Goal: Task Accomplishment & Management: Manage account settings

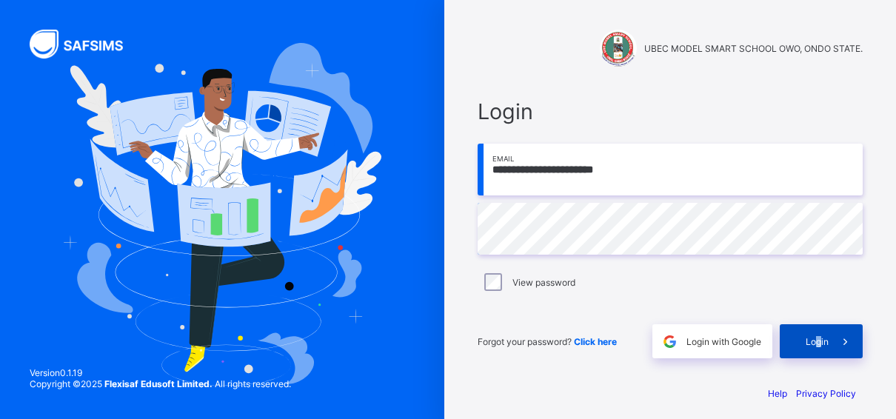
click at [825, 327] on div "Login" at bounding box center [821, 341] width 83 height 34
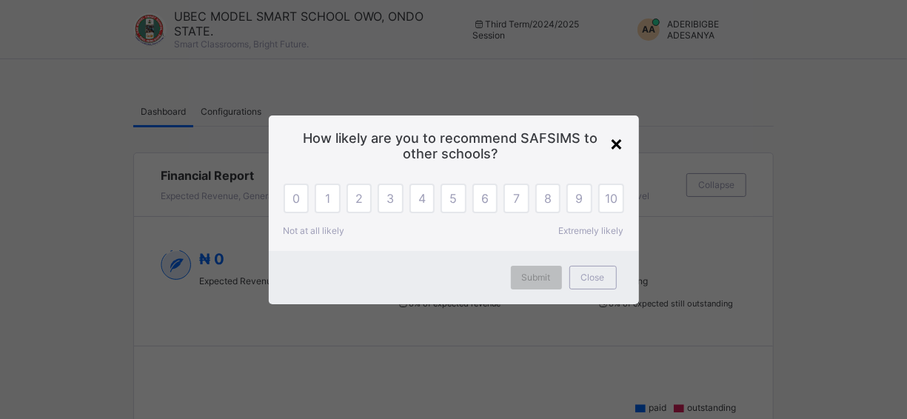
click at [621, 141] on div "×" at bounding box center [617, 142] width 14 height 25
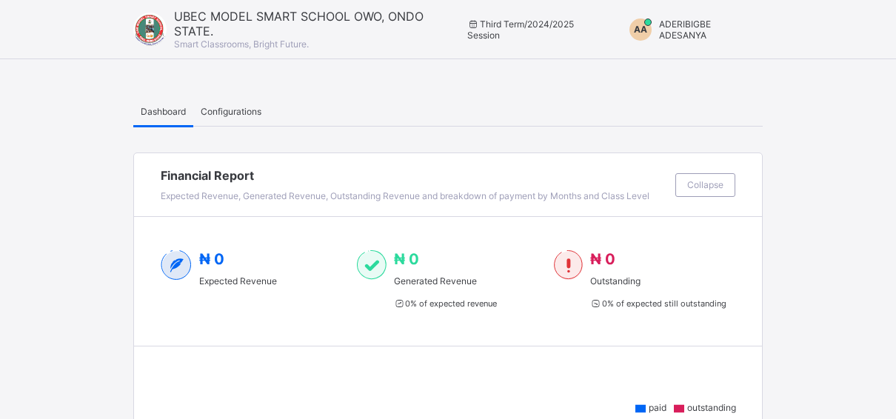
click at [693, 30] on span "ADERIBIGBE ADESANYA" at bounding box center [685, 30] width 52 height 22
click at [704, 62] on span "Switch to Admin View" at bounding box center [700, 63] width 113 height 17
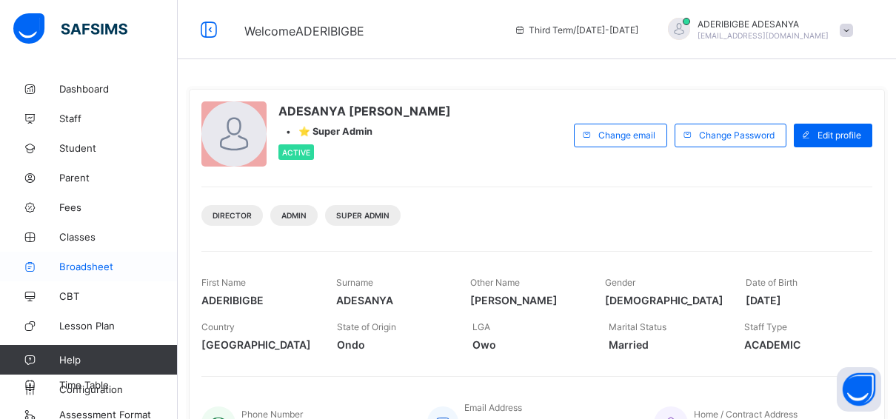
click at [85, 267] on span "Broadsheet" at bounding box center [118, 267] width 119 height 12
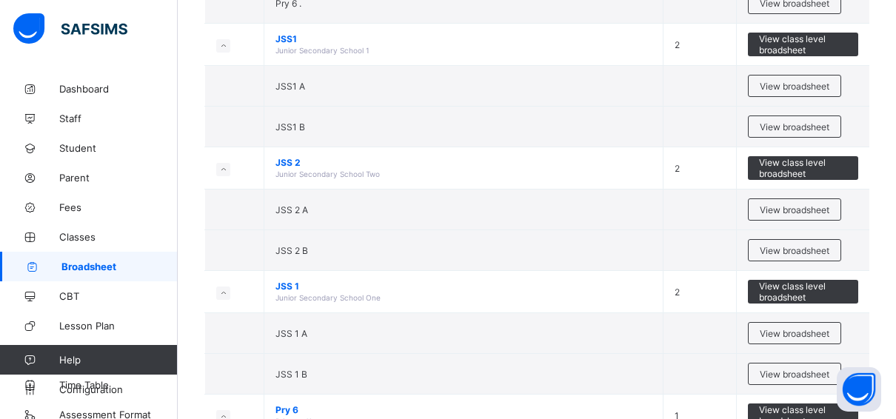
scroll to position [1037, 0]
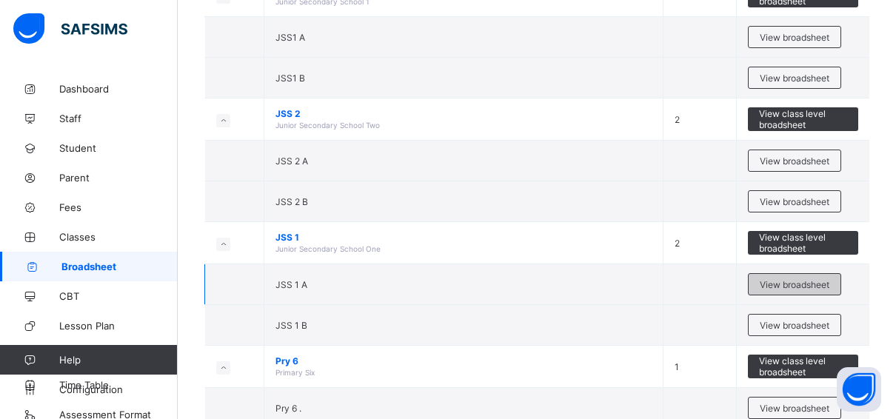
click at [793, 279] on span "View broadsheet" at bounding box center [795, 284] width 70 height 11
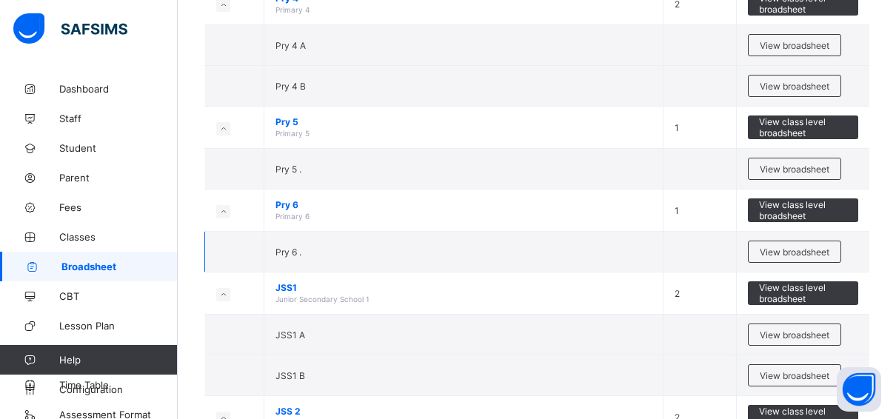
scroll to position [741, 0]
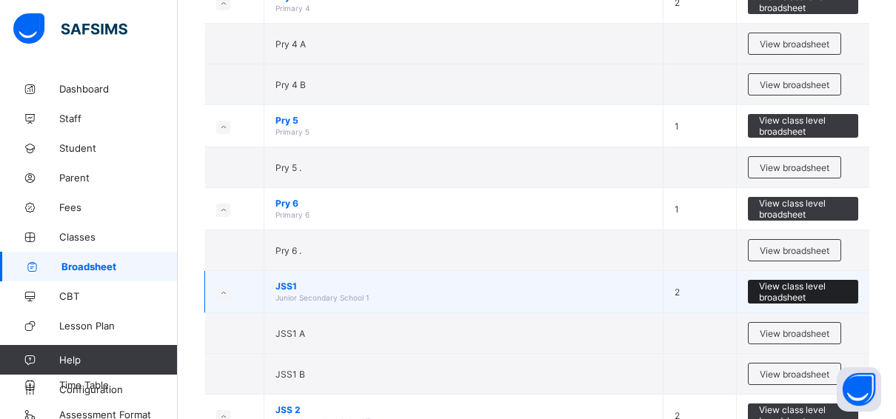
click at [780, 284] on span "View class level broadsheet" at bounding box center [803, 292] width 88 height 22
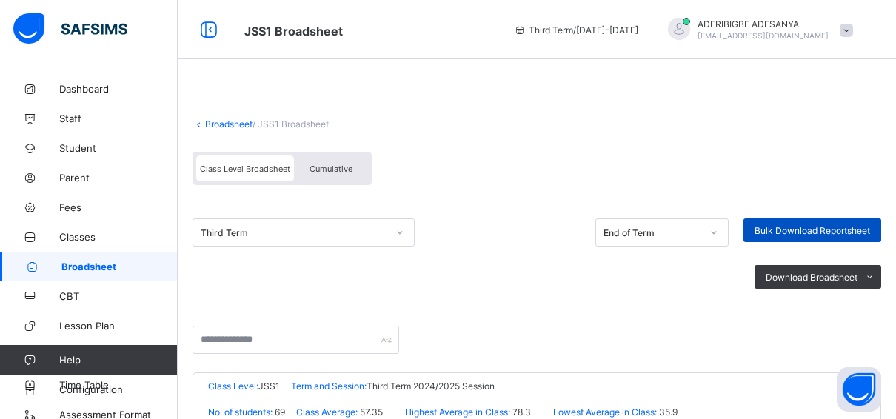
click at [790, 225] on span "Bulk Download Reportsheet" at bounding box center [813, 230] width 116 height 11
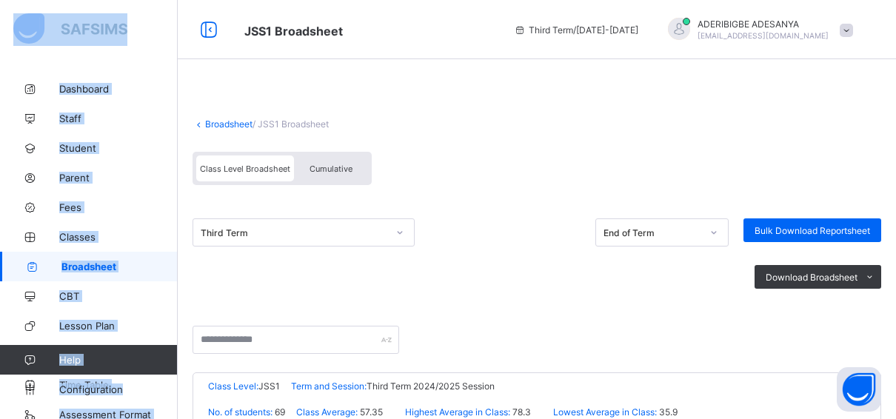
drag, startPoint x: 896, startPoint y: 71, endPoint x: 888, endPoint y: 33, distance: 39.4
click at [888, 33] on div "JSS1 Broadsheet Third Term / 2024-2025 ADERIBIGBE ADESANYA adeadesanya05@gmail.…" at bounding box center [448, 413] width 896 height 826
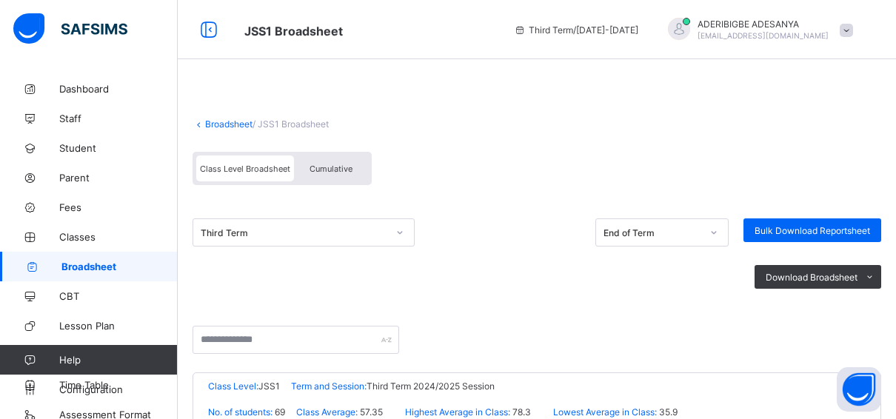
click at [467, 19] on div "JSS1 Broadsheet Third Term / 2024-2025 ADERIBIGBE ADESANYA adeadesanya05@gmail.…" at bounding box center [448, 29] width 896 height 59
click at [70, 180] on span "Parent" at bounding box center [118, 178] width 119 height 12
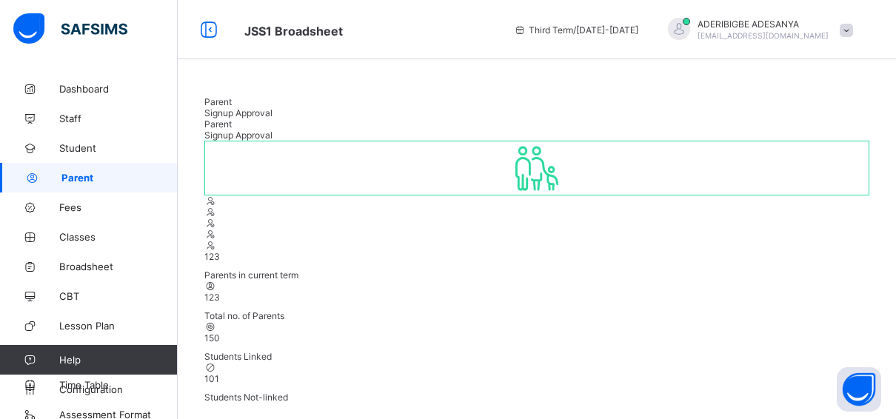
click at [82, 176] on span "Parent" at bounding box center [119, 178] width 116 height 12
click at [75, 144] on span "Student" at bounding box center [118, 148] width 119 height 12
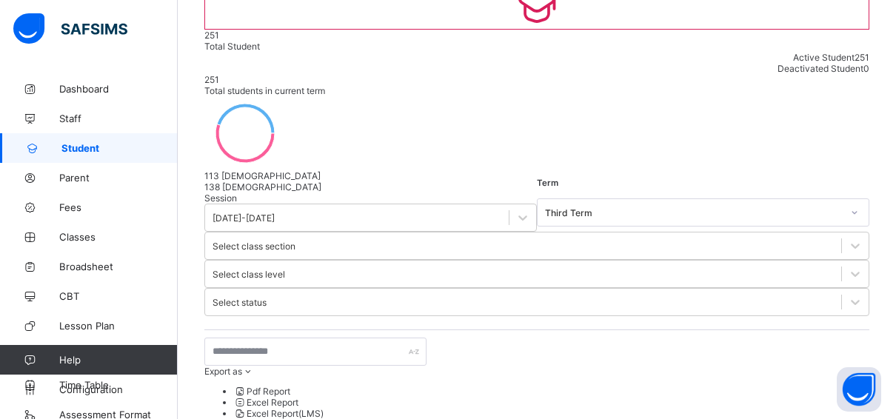
scroll to position [161, 0]
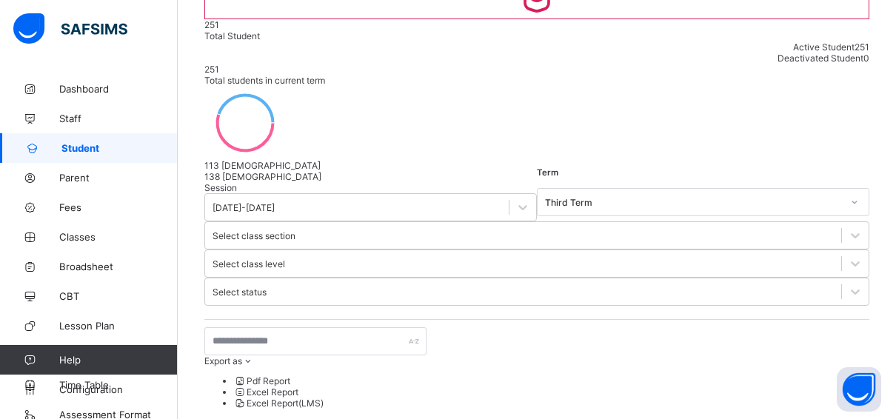
select select "**"
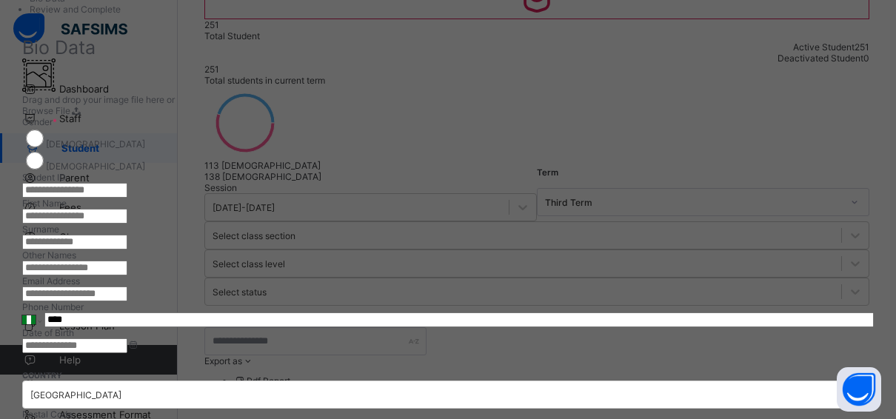
scroll to position [0, 0]
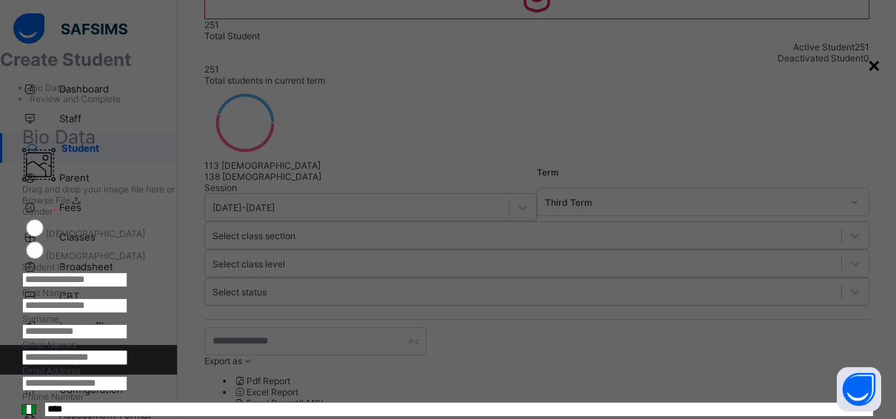
click at [867, 59] on div "×" at bounding box center [874, 64] width 14 height 25
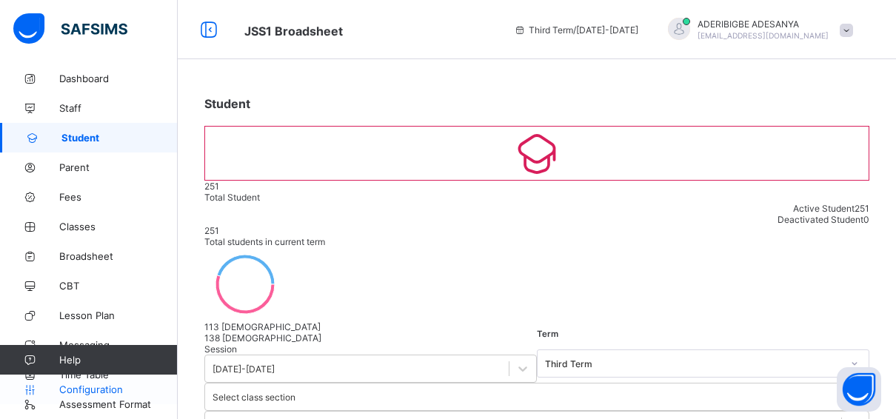
click at [118, 384] on span "Configuration" at bounding box center [118, 390] width 118 height 12
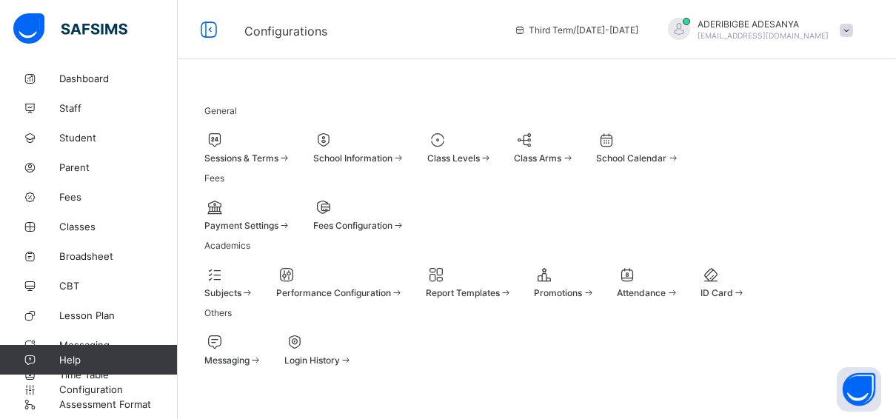
click at [281, 149] on span at bounding box center [247, 151] width 87 height 4
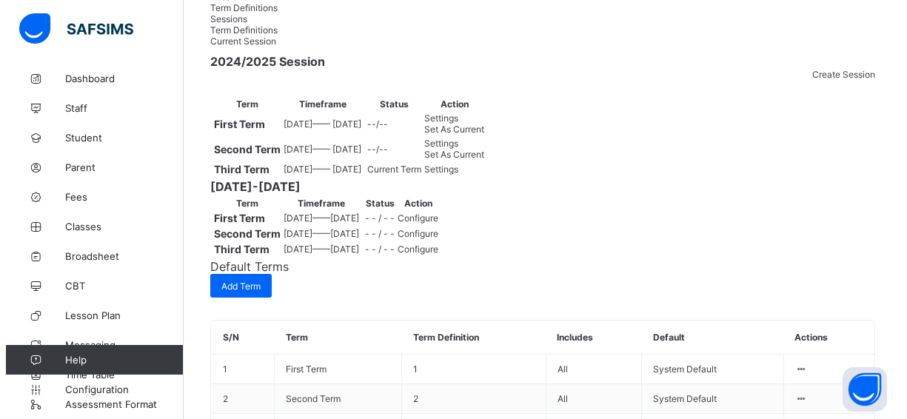
scroll to position [296, 0]
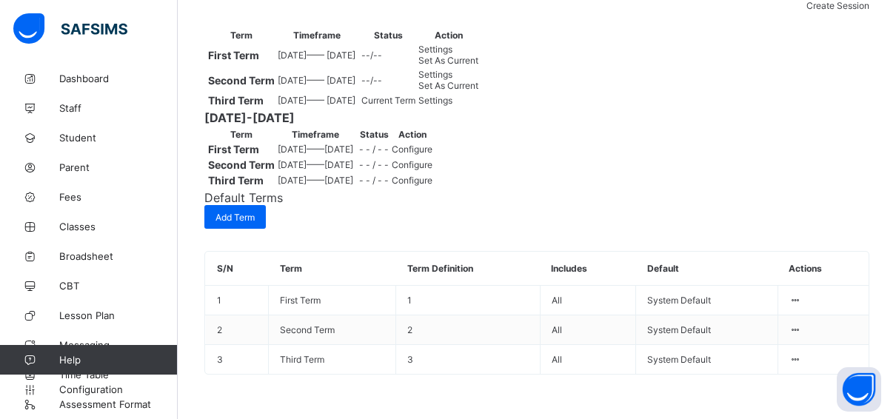
click at [433, 155] on span "Configure" at bounding box center [412, 149] width 41 height 11
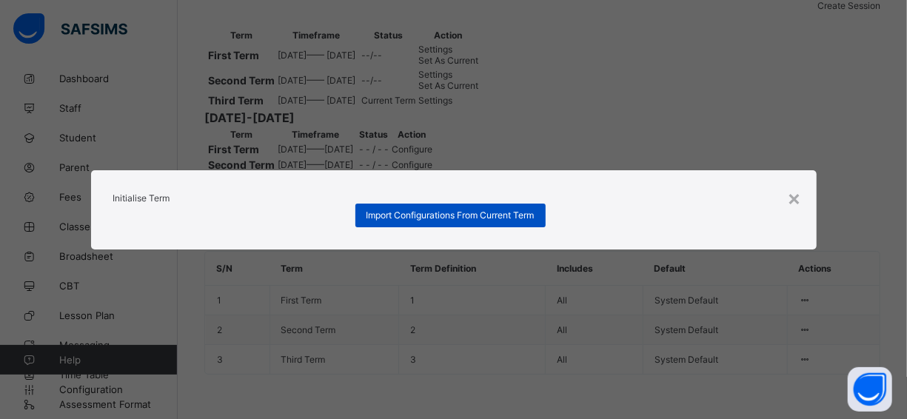
click at [481, 227] on div "Import Configurations From Current Term" at bounding box center [451, 216] width 190 height 24
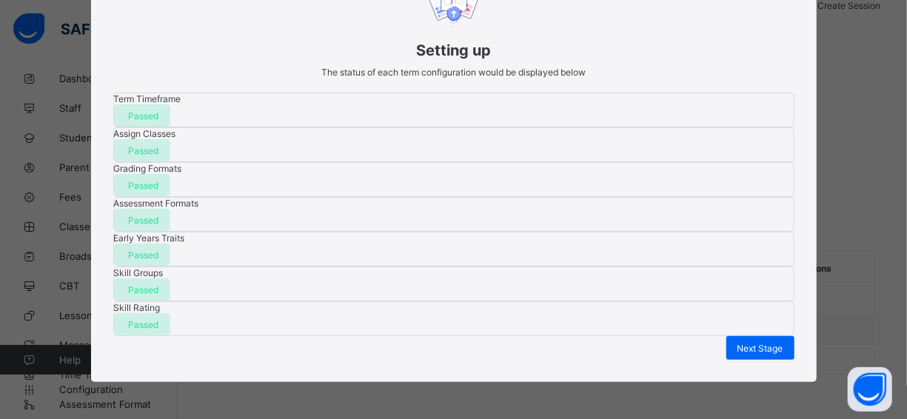
scroll to position [438, 0]
click at [761, 343] on span "Next Stage" at bounding box center [761, 348] width 46 height 11
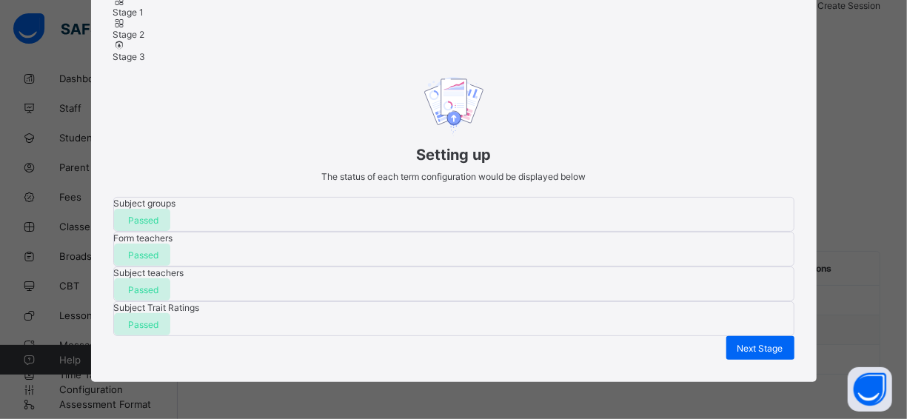
scroll to position [249, 0]
click at [753, 343] on span "Next Stage" at bounding box center [761, 348] width 46 height 11
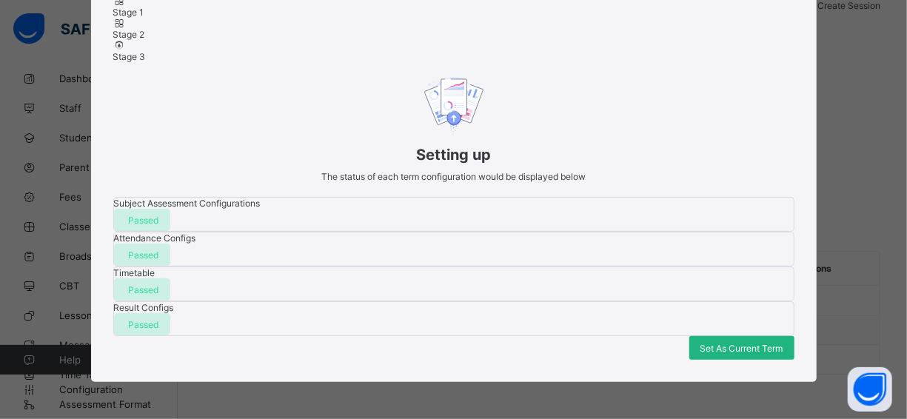
click at [718, 343] on span "Set As Current Term" at bounding box center [742, 348] width 83 height 11
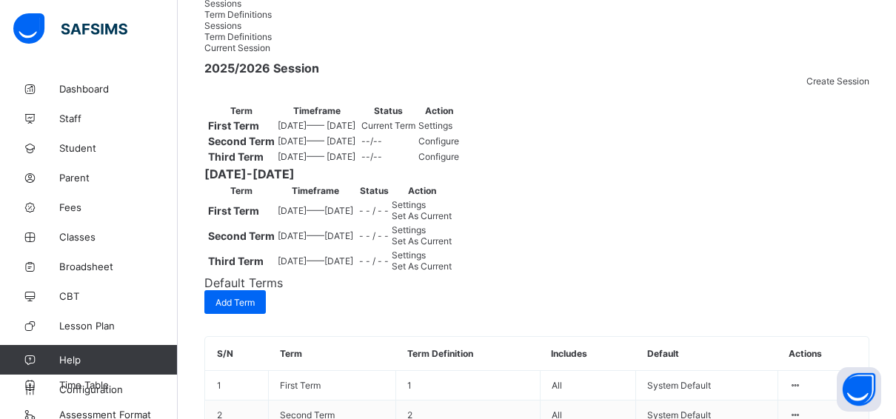
scroll to position [0, 0]
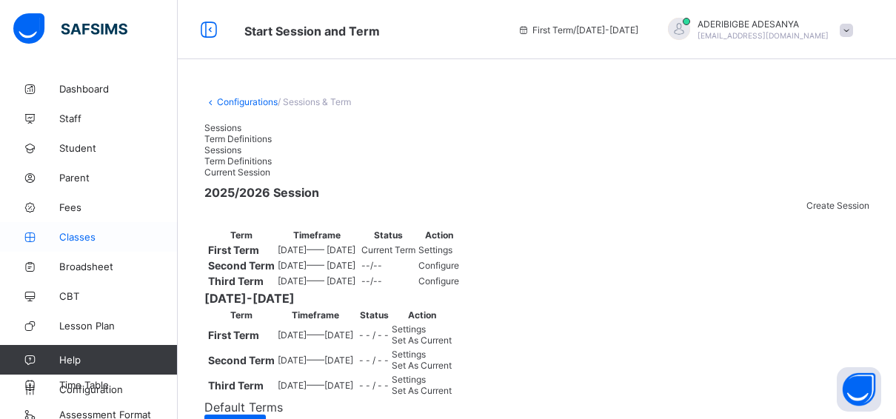
click at [79, 233] on span "Classes" at bounding box center [118, 237] width 119 height 12
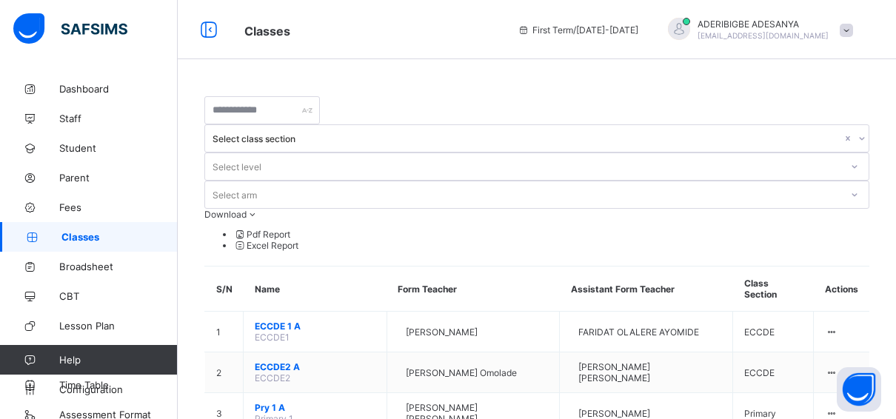
scroll to position [467, 0]
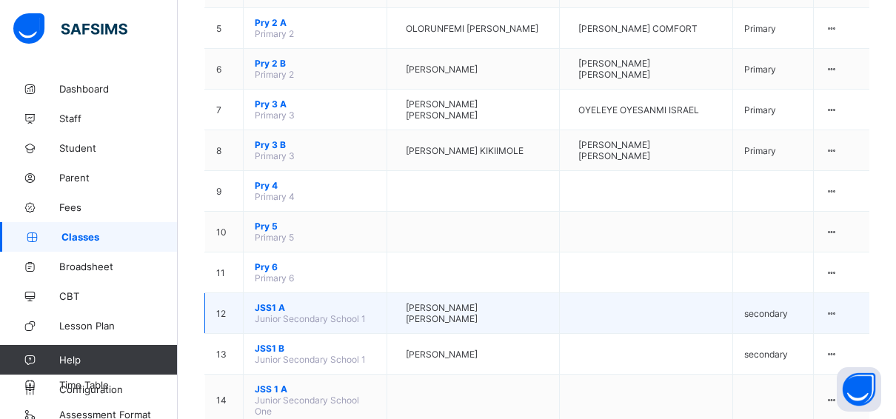
click at [261, 302] on span "JSS1 A" at bounding box center [315, 307] width 121 height 11
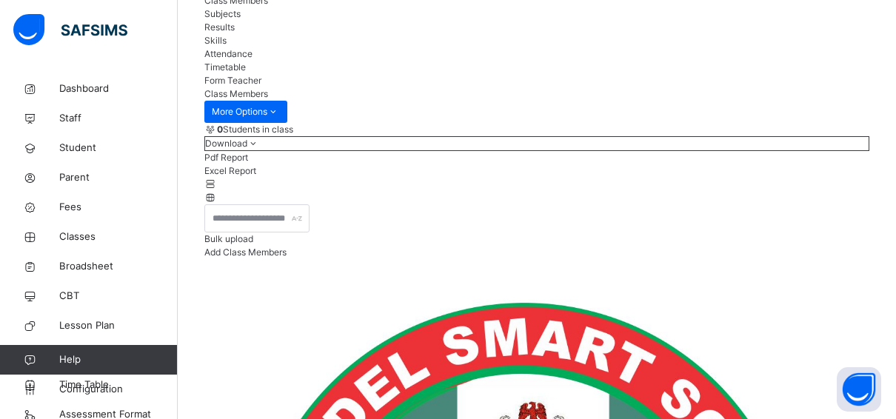
scroll to position [86, 0]
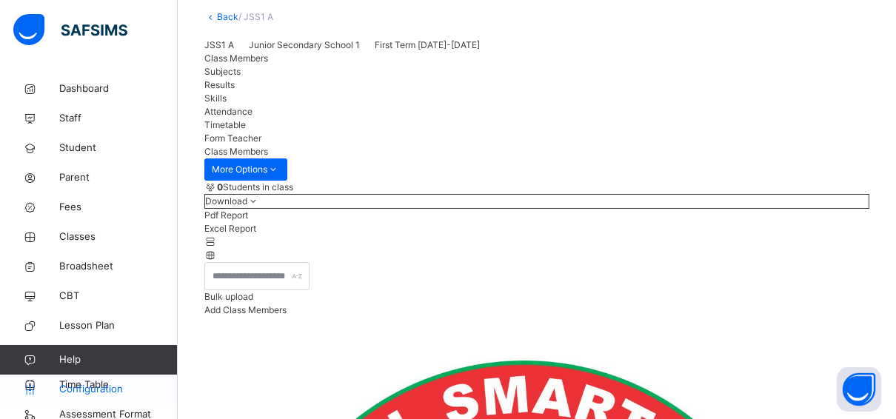
click at [117, 385] on span "Configuration" at bounding box center [118, 389] width 118 height 15
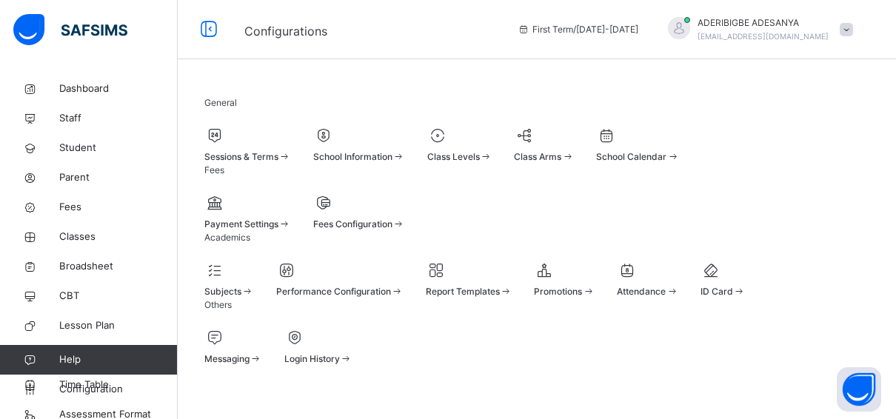
click at [595, 281] on div at bounding box center [564, 270] width 61 height 22
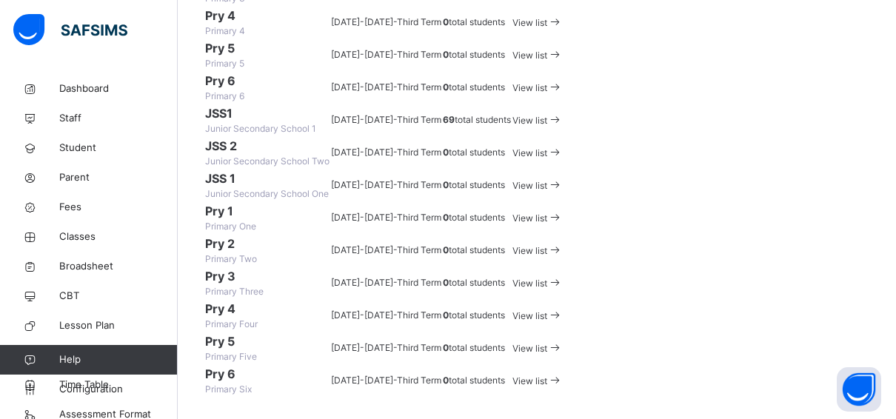
scroll to position [593, 0]
click at [547, 126] on span "View list" at bounding box center [530, 120] width 35 height 11
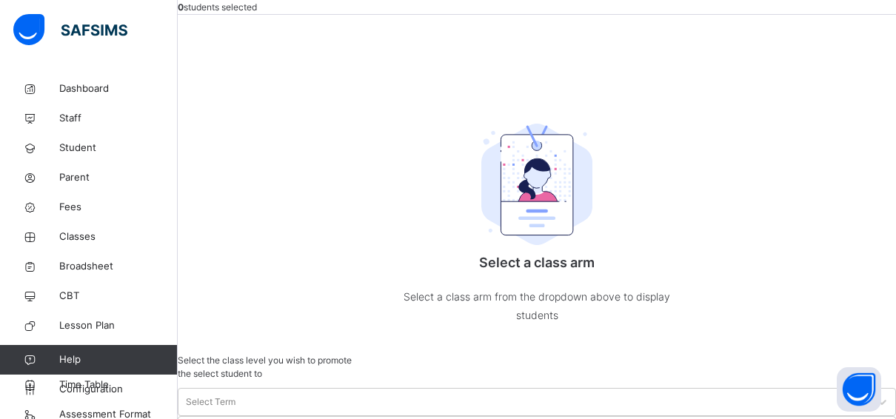
scroll to position [210, 0]
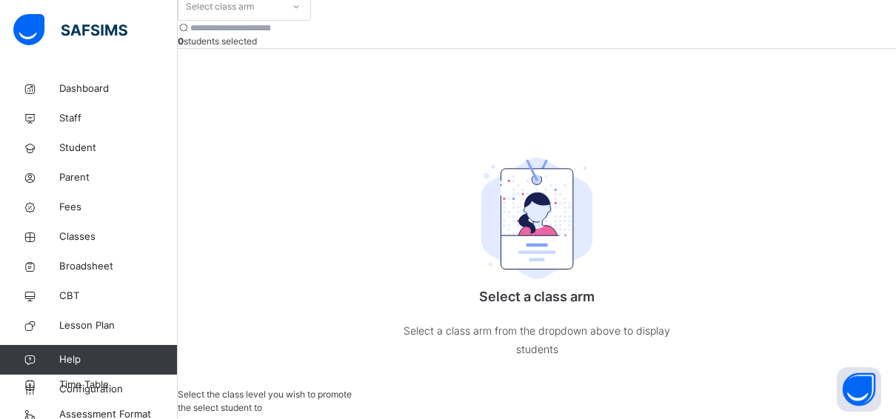
scroll to position [136, 0]
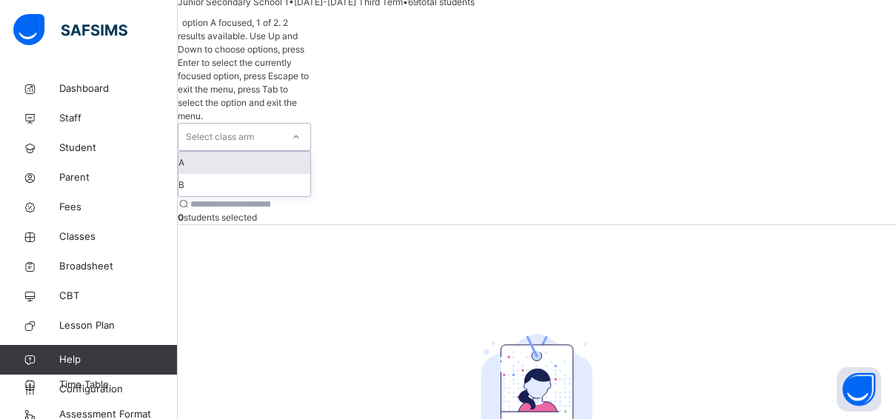
click at [301, 130] on icon at bounding box center [296, 137] width 9 height 15
click at [257, 152] on div "A" at bounding box center [244, 163] width 132 height 22
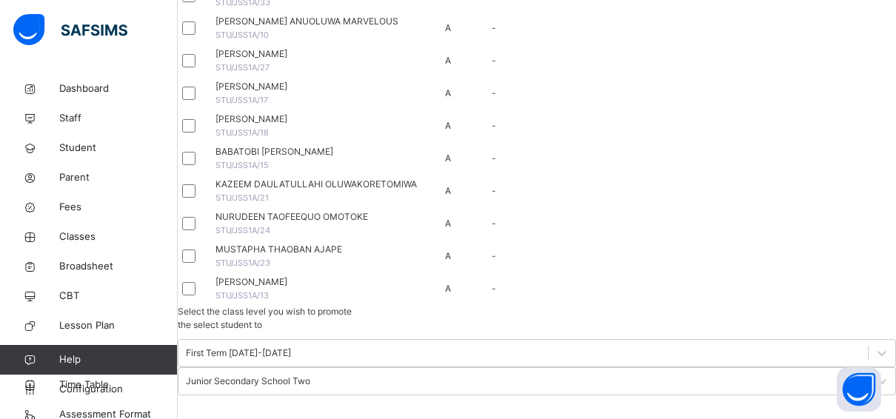
scroll to position [538, 0]
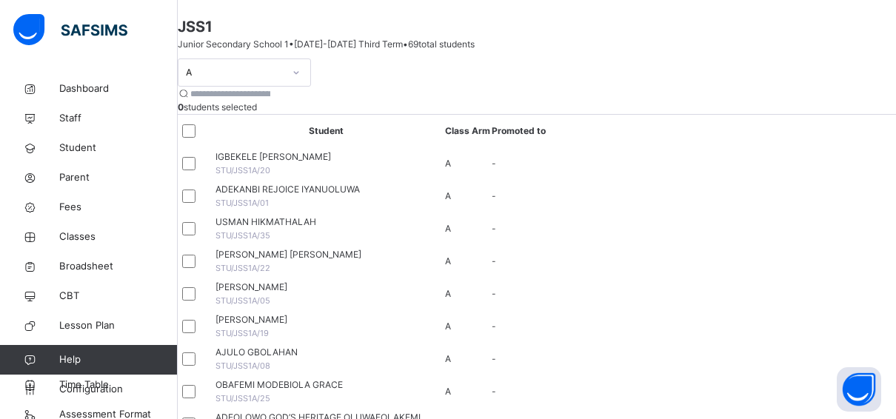
scroll to position [93, 0]
click at [547, 148] on th "Promoted to" at bounding box center [519, 132] width 56 height 33
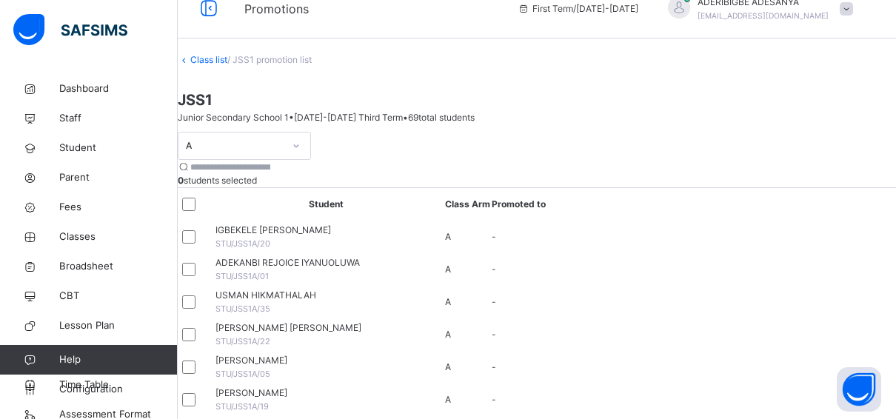
scroll to position [0, 0]
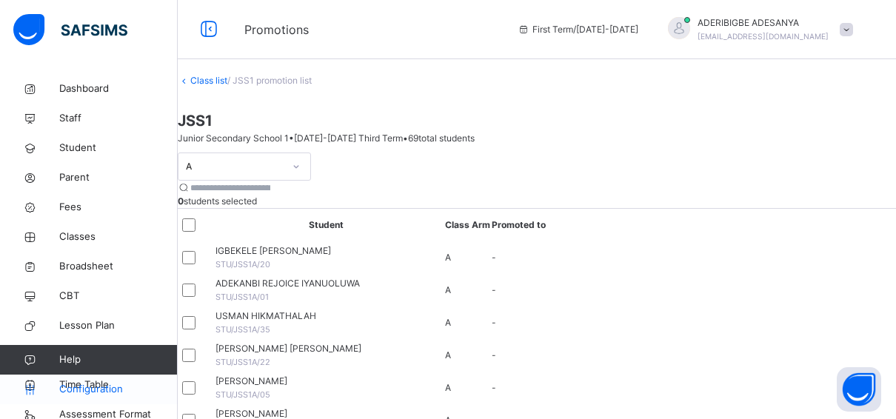
click at [117, 390] on span "Configuration" at bounding box center [118, 389] width 118 height 15
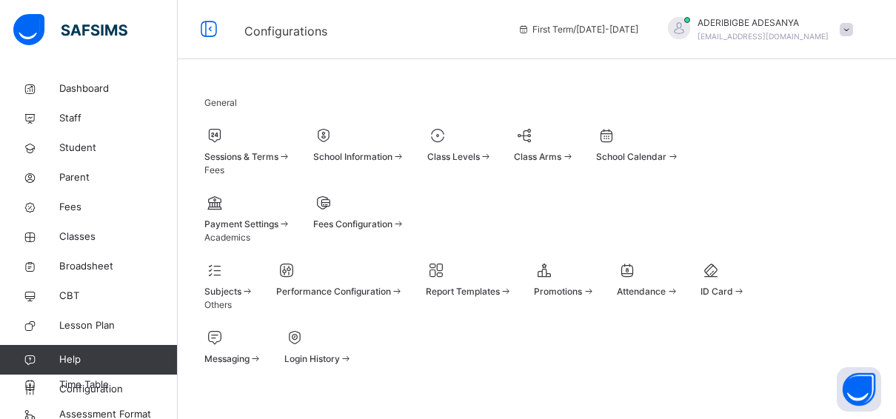
click at [574, 150] on span at bounding box center [544, 149] width 60 height 4
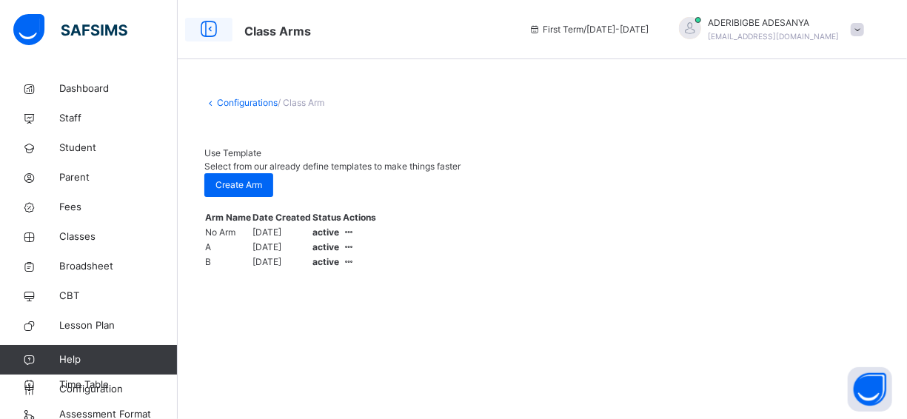
click at [213, 31] on icon at bounding box center [208, 29] width 25 height 27
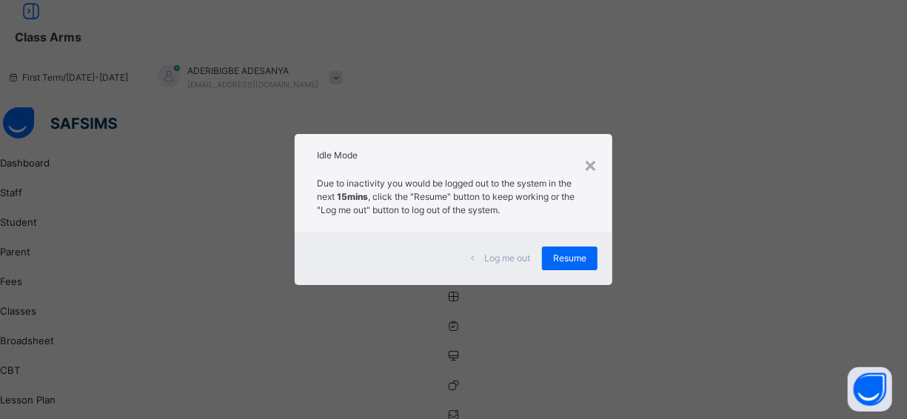
click at [556, 116] on div "× Idle Mode Due to inactivity you would be logged out to the system in the next…" at bounding box center [453, 209] width 907 height 419
click at [575, 273] on div "Log me out Resume" at bounding box center [454, 258] width 318 height 53
click at [574, 263] on span "Resume" at bounding box center [569, 258] width 33 height 13
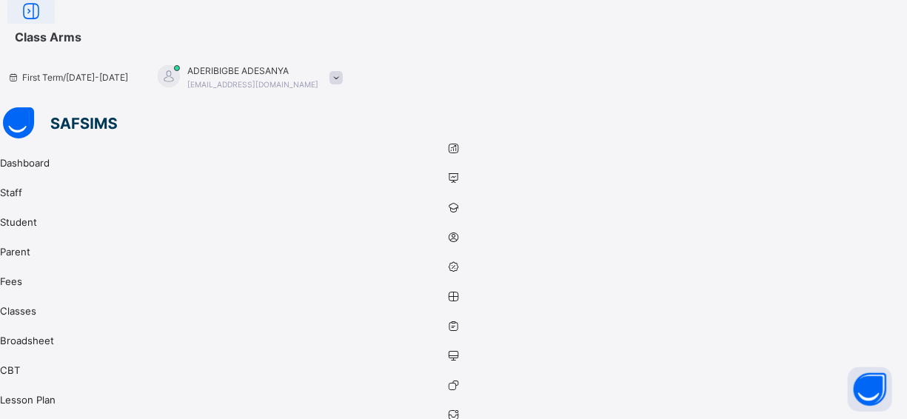
click at [44, 25] on icon at bounding box center [31, 12] width 25 height 27
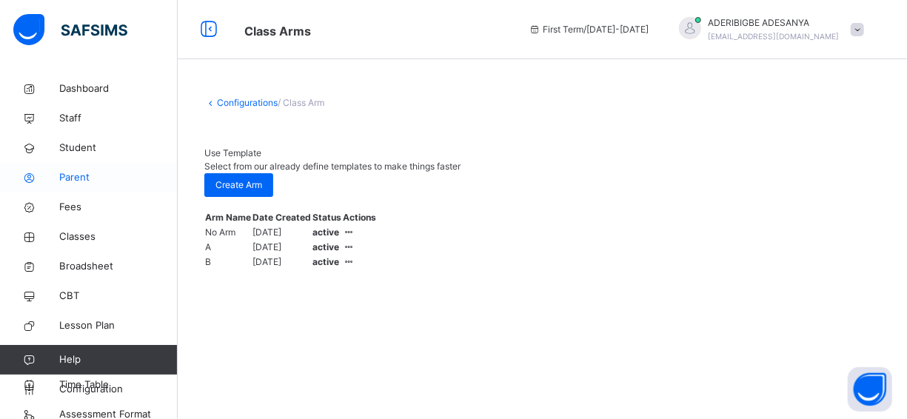
click at [72, 175] on span "Parent" at bounding box center [118, 177] width 119 height 15
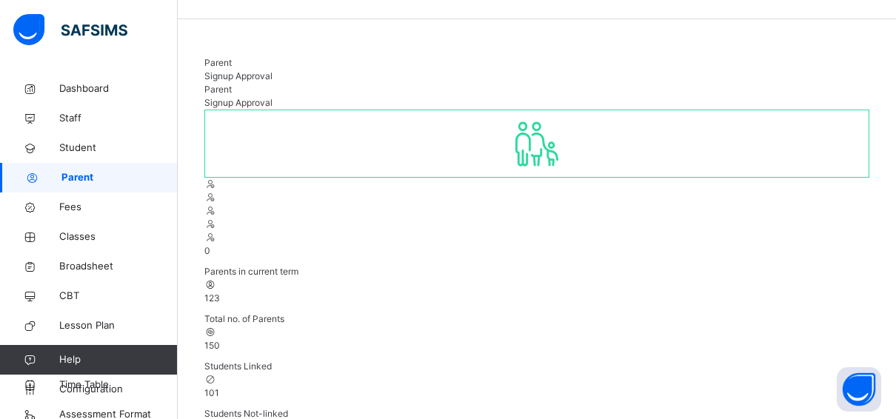
scroll to position [148, 0]
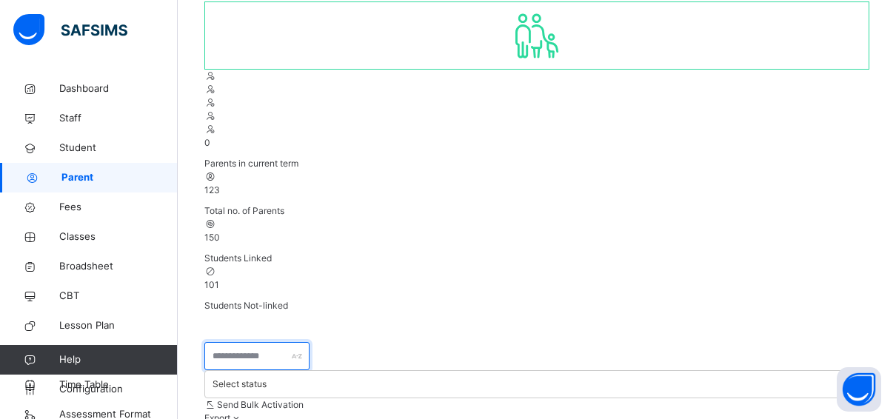
click at [224, 342] on input "text" at bounding box center [256, 356] width 105 height 28
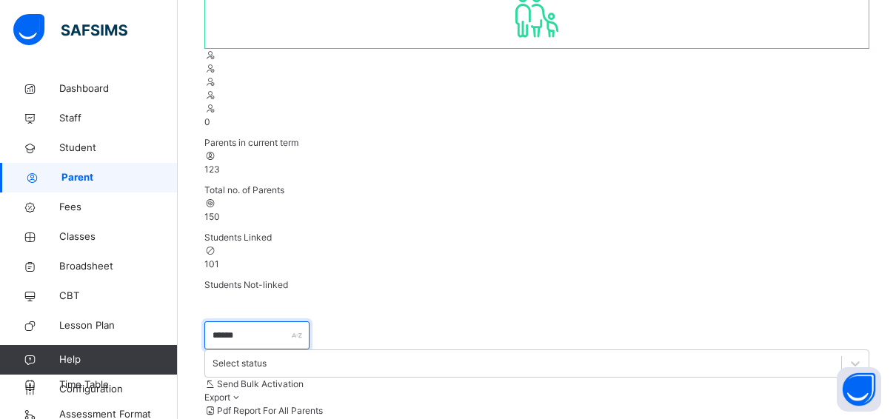
scroll to position [169, 0]
type input "*"
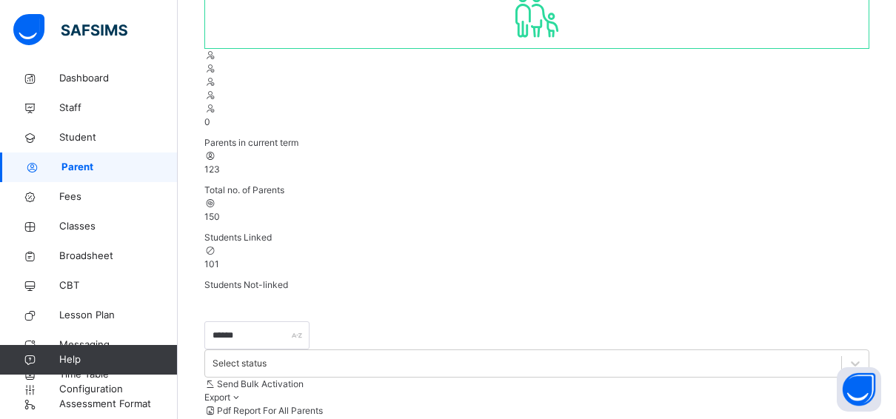
click at [264, 321] on input "******" at bounding box center [256, 335] width 105 height 28
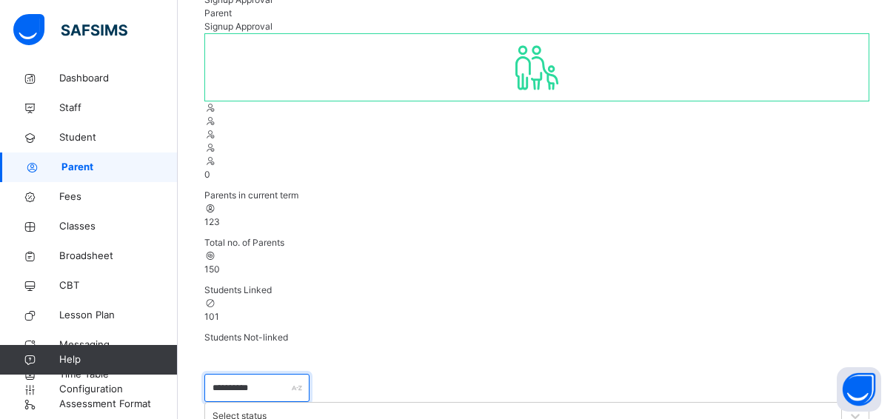
scroll to position [123, 0]
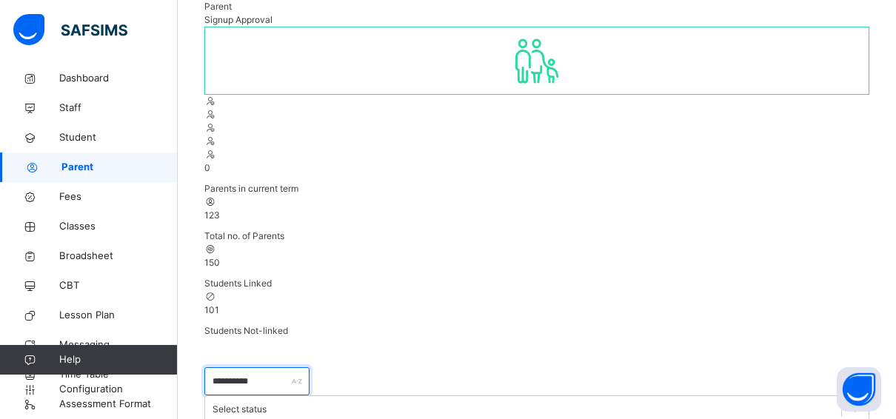
type input "**********"
click at [106, 387] on span "Configuration" at bounding box center [118, 389] width 118 height 15
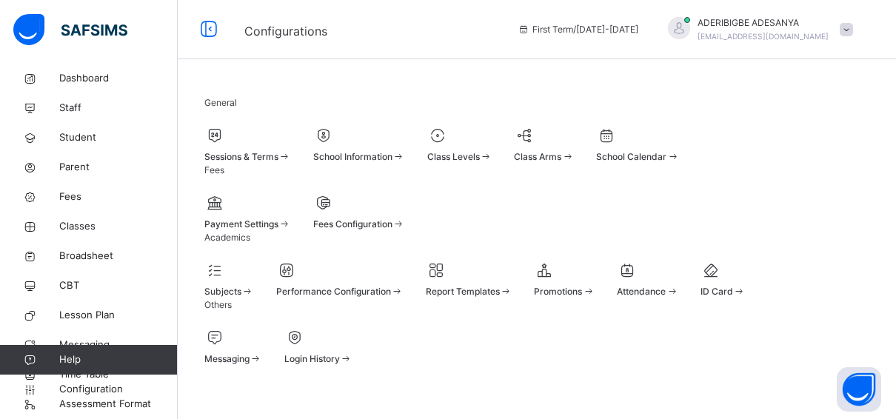
scroll to position [49, 0]
click at [493, 147] on span at bounding box center [459, 149] width 65 height 4
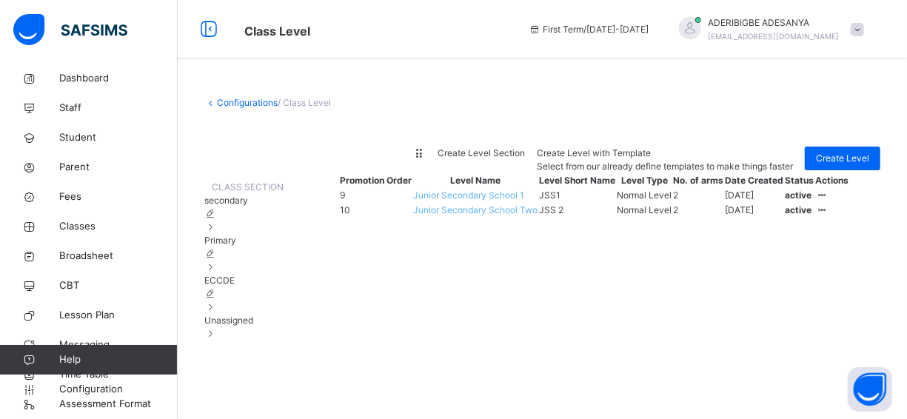
click at [467, 216] on span "Junior Secondary School Two" at bounding box center [476, 209] width 124 height 11
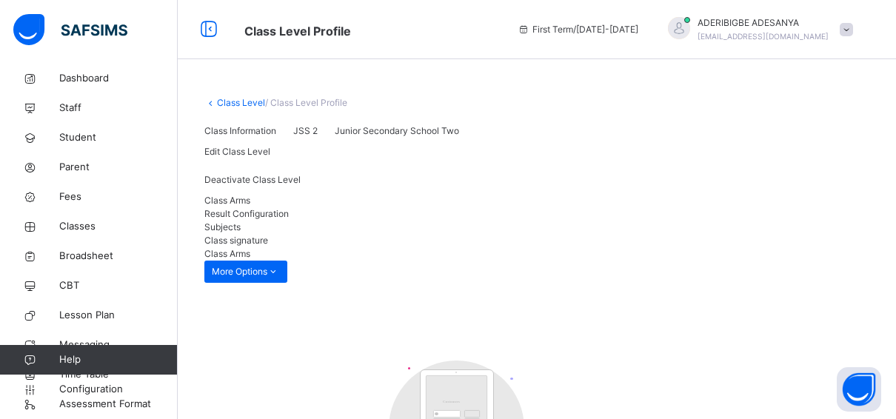
click at [224, 102] on link "Class Level" at bounding box center [241, 102] width 48 height 11
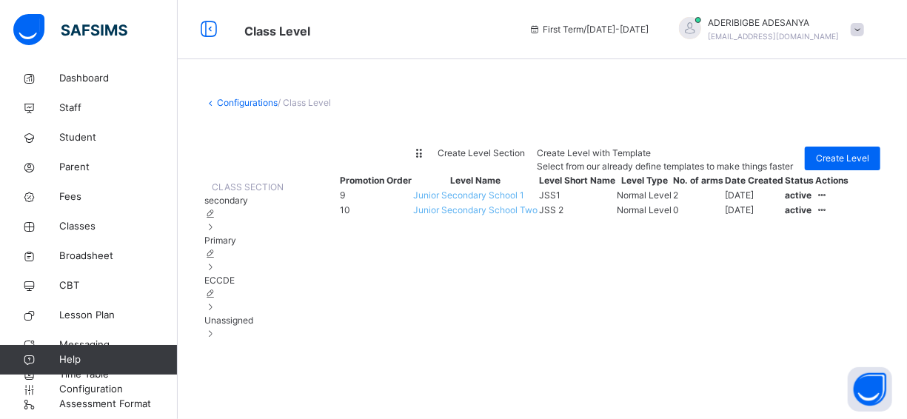
click at [234, 104] on link "Configurations" at bounding box center [247, 102] width 61 height 11
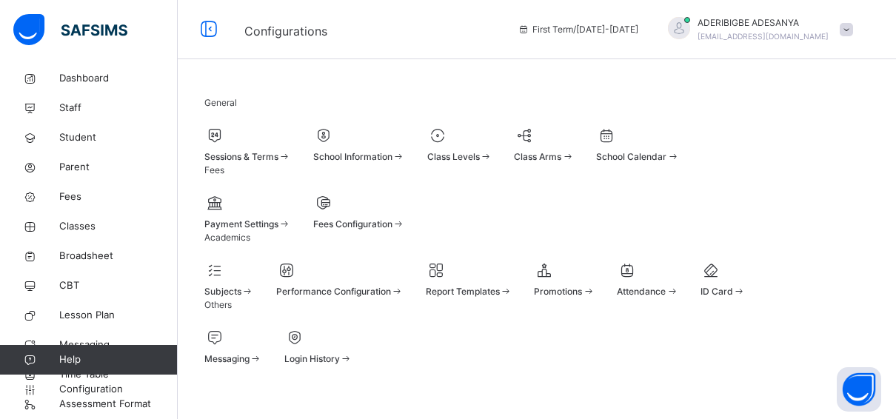
click at [574, 156] on div "Class Arms" at bounding box center [544, 156] width 60 height 13
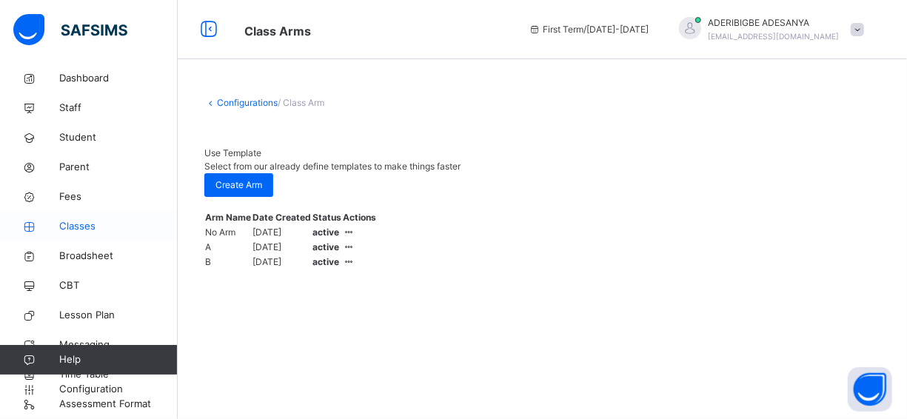
click at [84, 225] on span "Classes" at bounding box center [118, 226] width 119 height 15
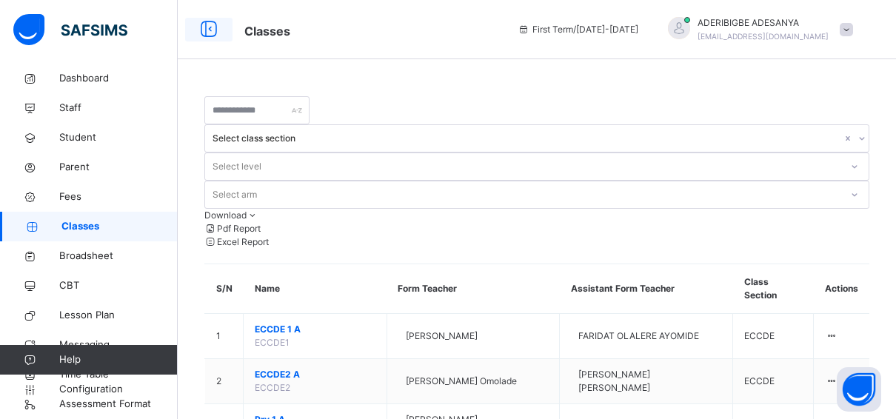
click at [207, 33] on icon at bounding box center [208, 29] width 25 height 27
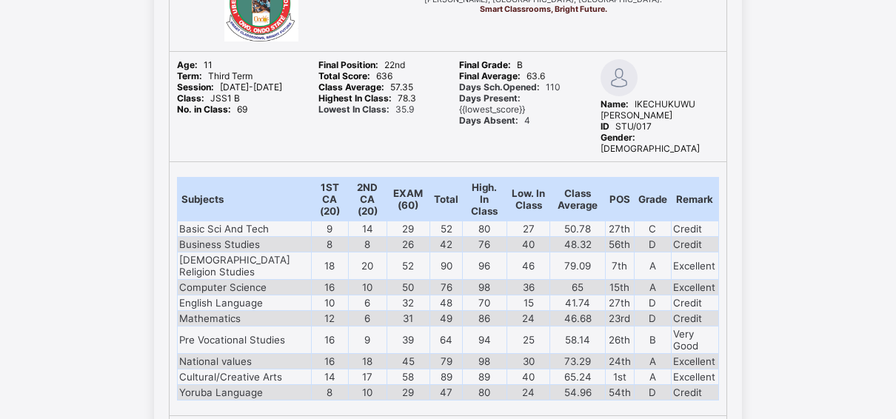
scroll to position [55994, 0]
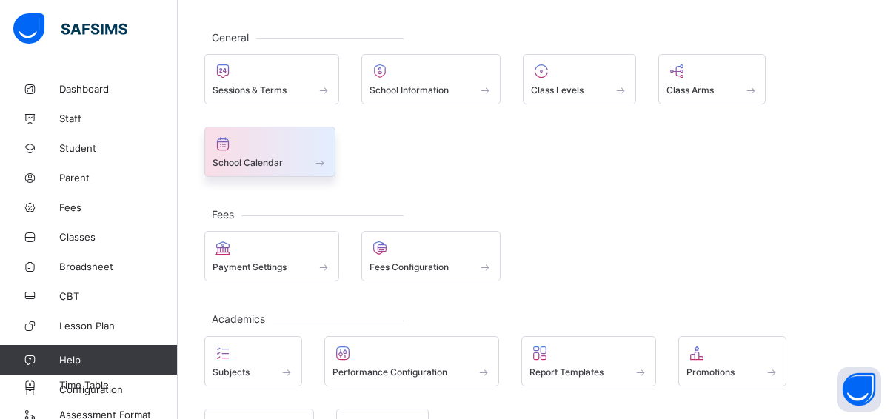
scroll to position [222, 0]
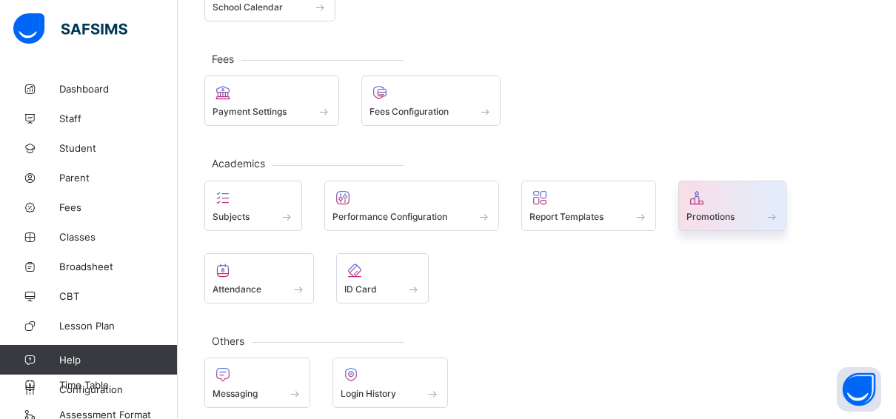
click at [716, 198] on div at bounding box center [733, 198] width 93 height 18
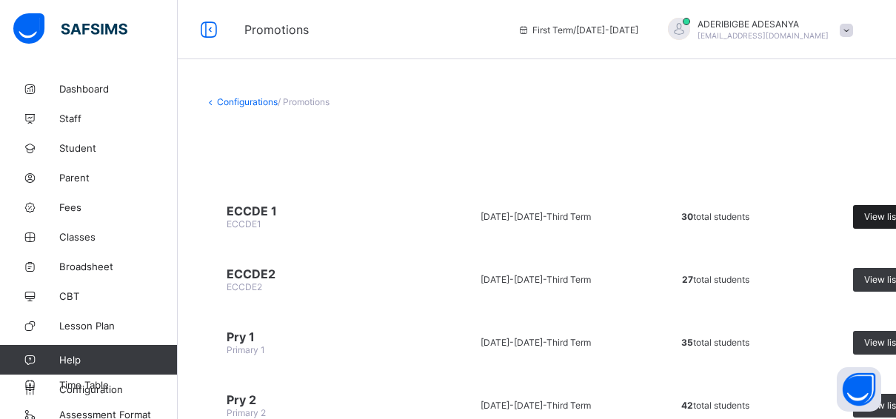
click at [874, 208] on div "View list" at bounding box center [888, 217] width 70 height 24
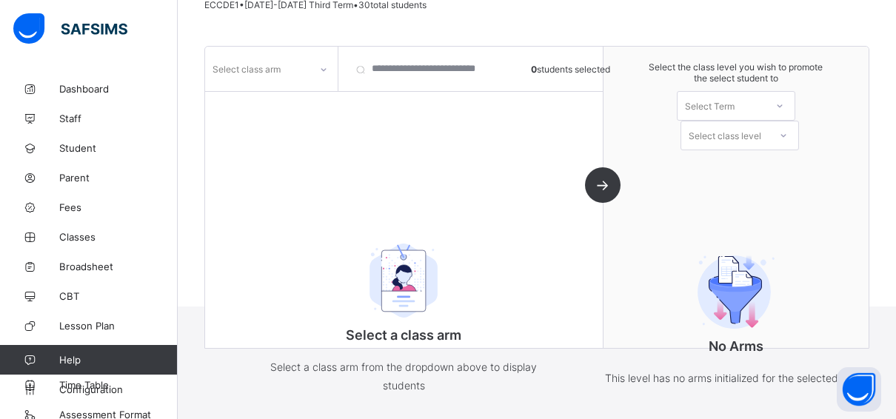
scroll to position [152, 0]
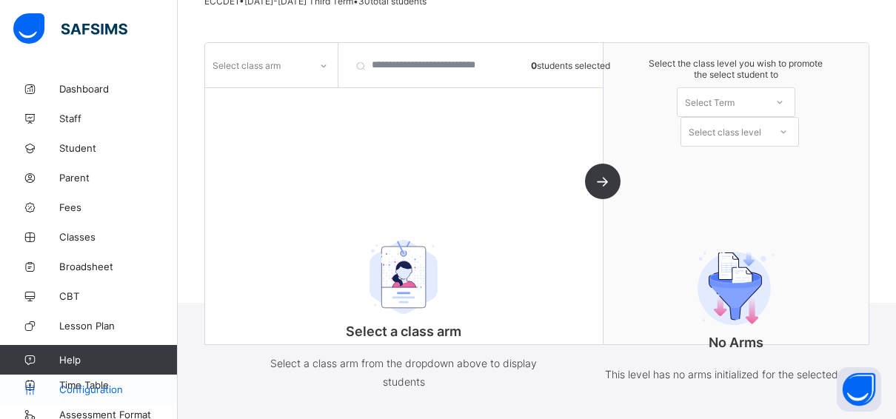
click at [121, 387] on span "Configuration" at bounding box center [118, 390] width 118 height 12
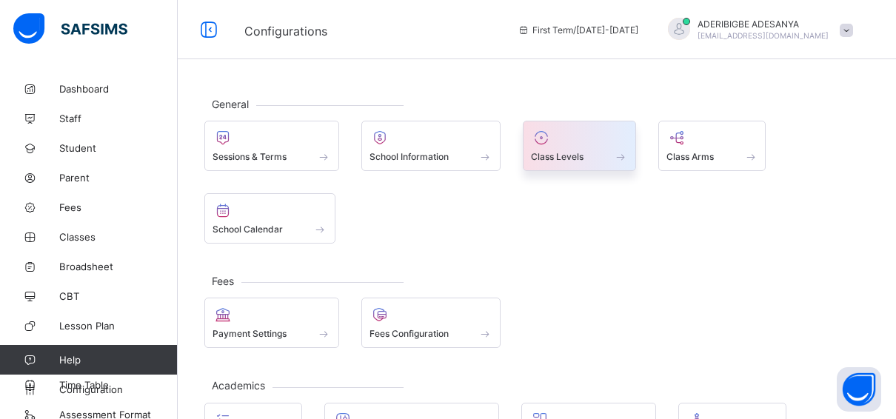
click at [541, 147] on div "Class Levels" at bounding box center [579, 146] width 113 height 50
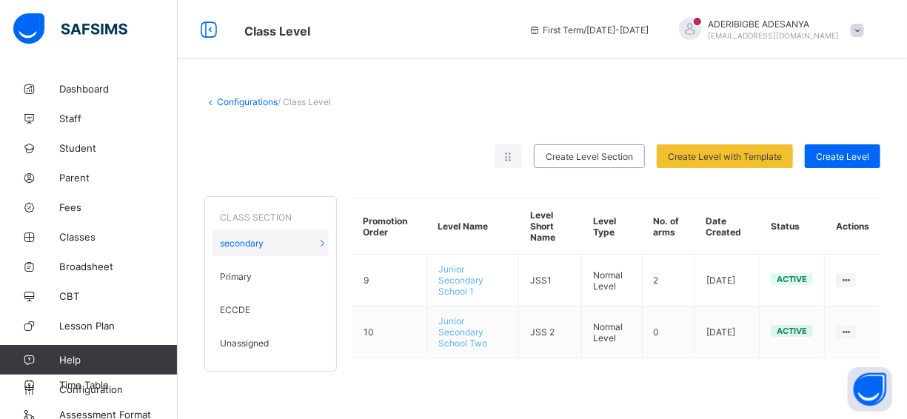
click at [241, 338] on span "Unassigned" at bounding box center [244, 343] width 49 height 11
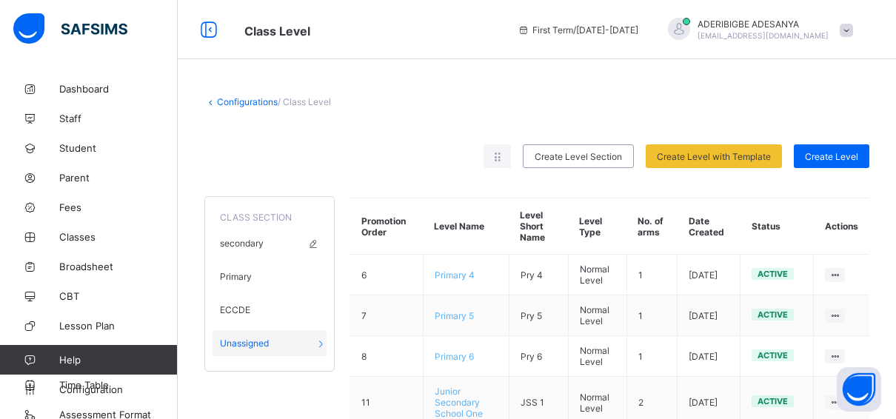
click at [254, 238] on span "secondary" at bounding box center [242, 243] width 44 height 11
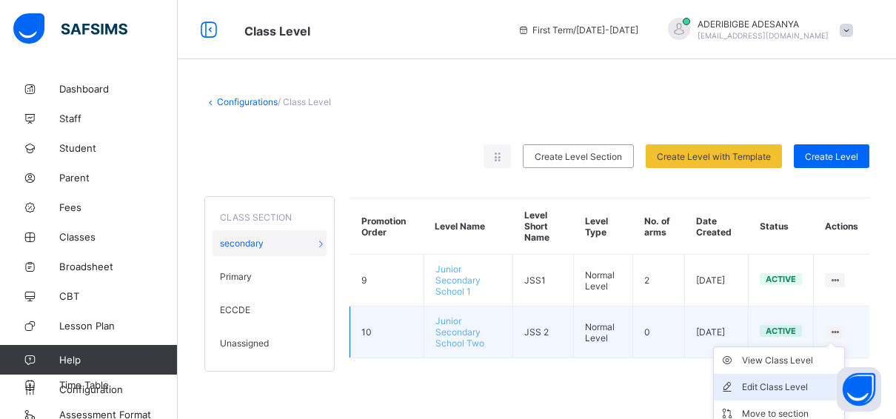
click at [792, 380] on div "Edit Class Level" at bounding box center [790, 387] width 96 height 15
type input "**********"
type input "*****"
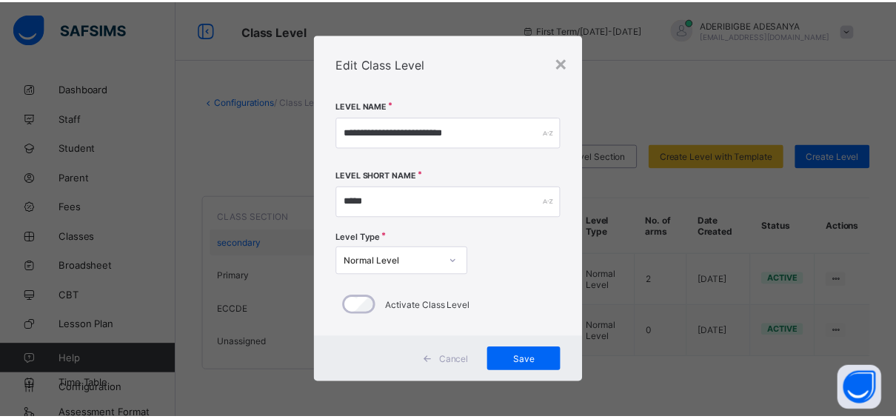
scroll to position [4, 0]
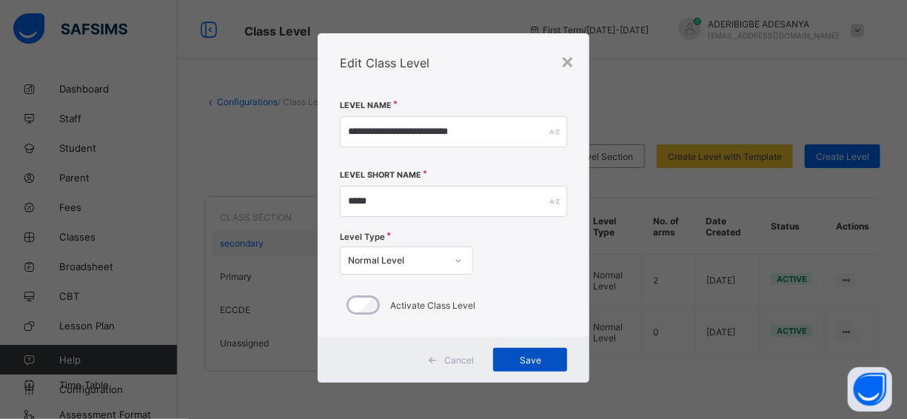
click at [535, 359] on span "Save" at bounding box center [530, 360] width 52 height 11
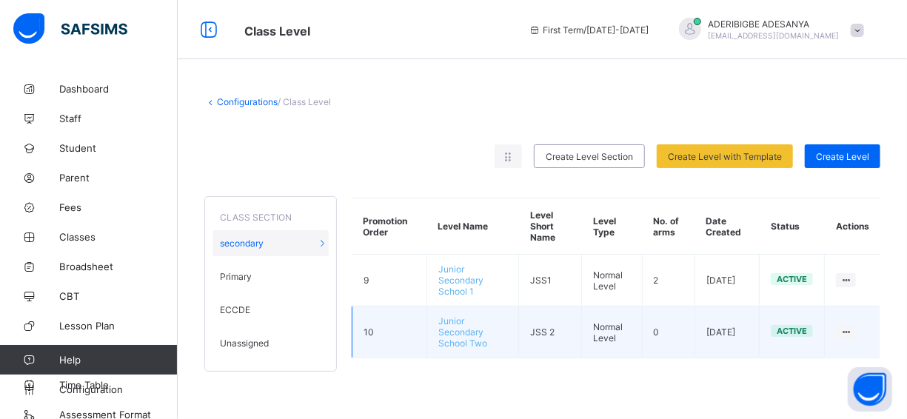
click at [449, 321] on span "Junior Secondary School Two" at bounding box center [462, 332] width 49 height 33
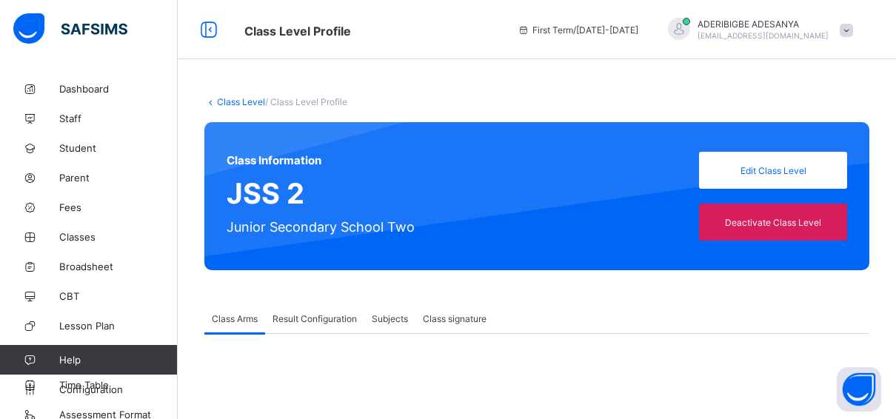
click at [761, 163] on div "Class Information JSS 2 Junior Secondary School Two Edit Class Level Deactivate…" at bounding box center [536, 196] width 665 height 148
click at [763, 166] on span "Edit Class Level" at bounding box center [773, 170] width 126 height 11
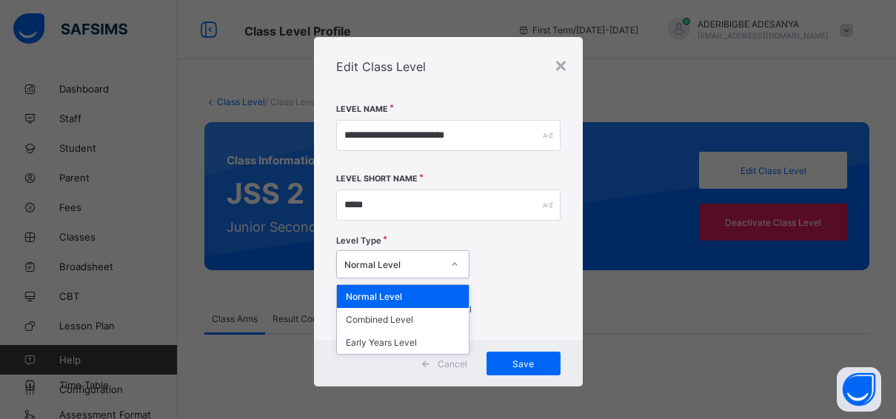
click at [450, 265] on icon at bounding box center [454, 264] width 9 height 15
click at [425, 295] on div "Normal Level" at bounding box center [403, 296] width 132 height 23
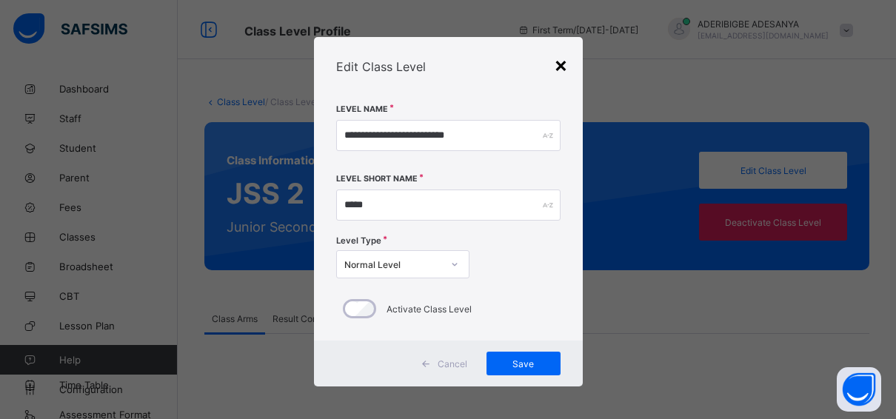
click at [565, 70] on div "×" at bounding box center [561, 64] width 14 height 25
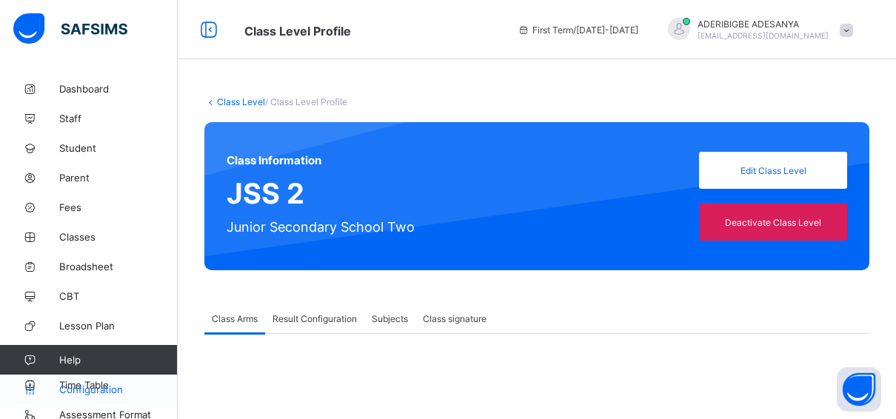
click at [116, 390] on span "Configuration" at bounding box center [118, 390] width 118 height 12
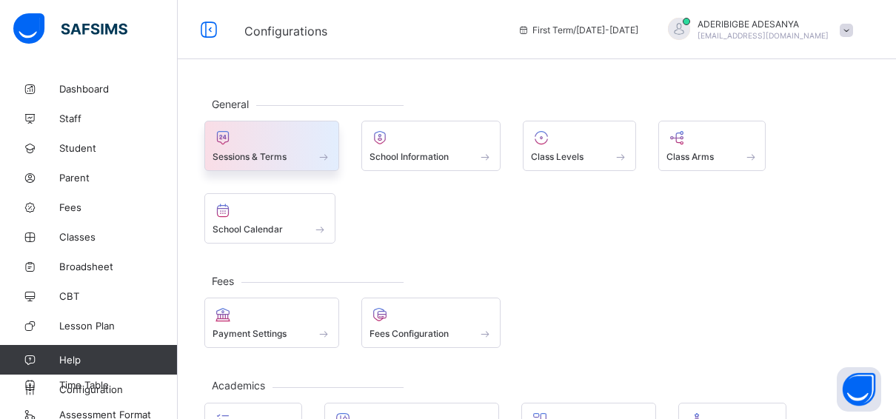
click at [242, 139] on div at bounding box center [272, 138] width 119 height 18
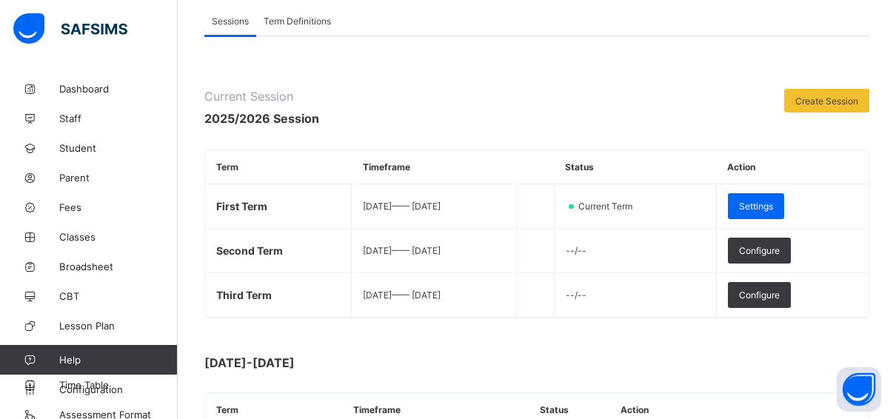
scroll to position [148, 0]
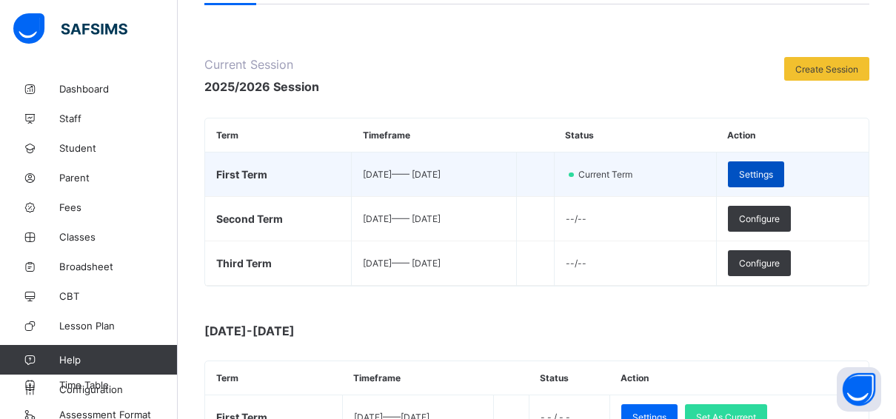
click at [773, 170] on span "Settings" at bounding box center [756, 174] width 34 height 11
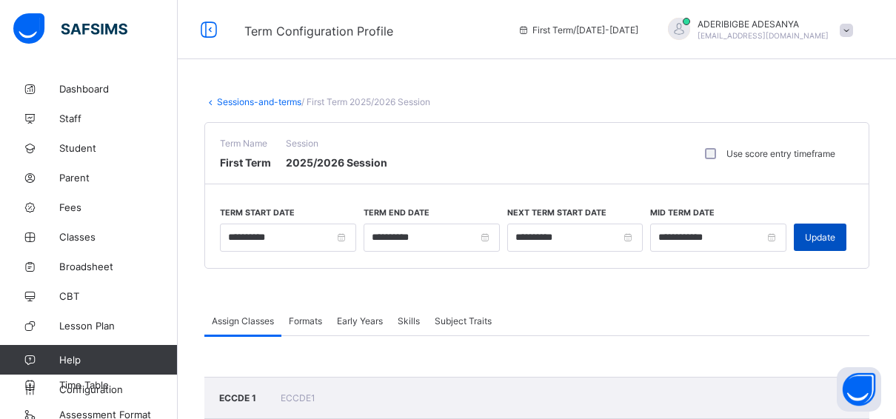
click at [820, 230] on div "Update" at bounding box center [820, 237] width 53 height 27
click at [120, 390] on span "Configuration" at bounding box center [118, 390] width 118 height 12
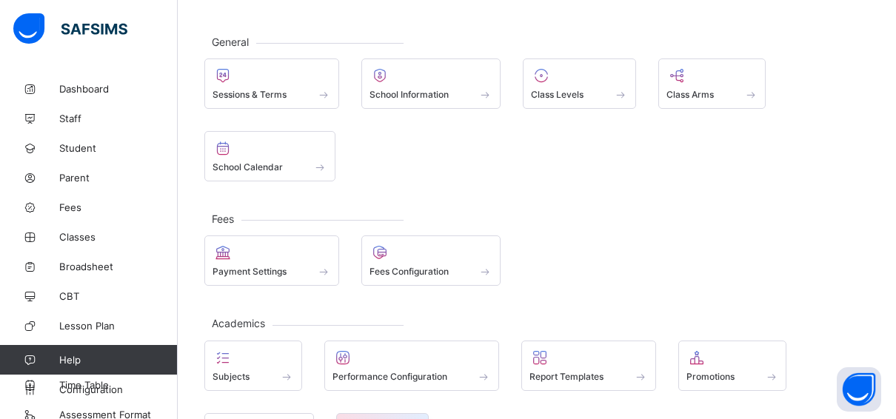
scroll to position [222, 0]
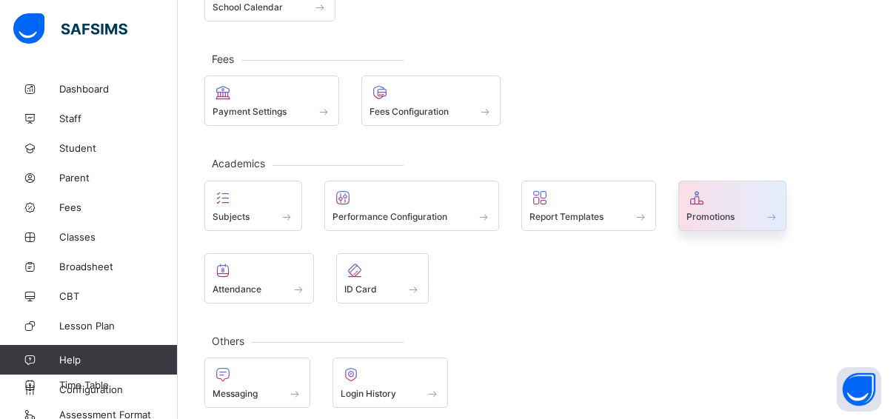
click at [728, 196] on div at bounding box center [733, 198] width 93 height 18
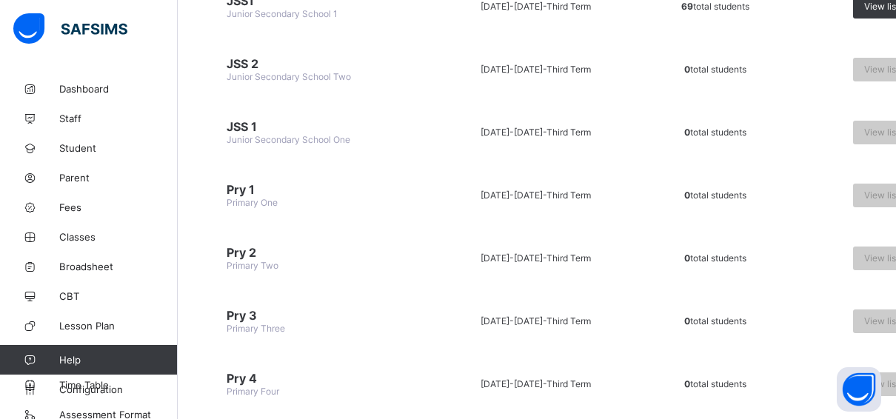
scroll to position [640, 0]
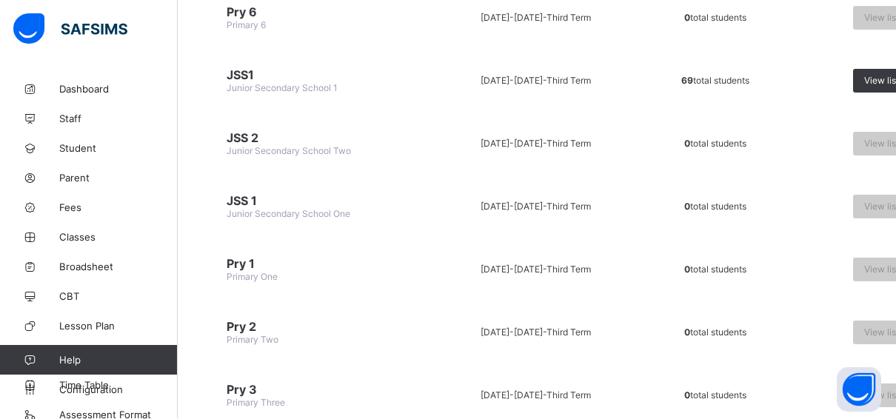
click at [866, 56] on td "View list" at bounding box center [868, 81] width 153 height 56
click at [867, 75] on span "View list" at bounding box center [881, 80] width 35 height 11
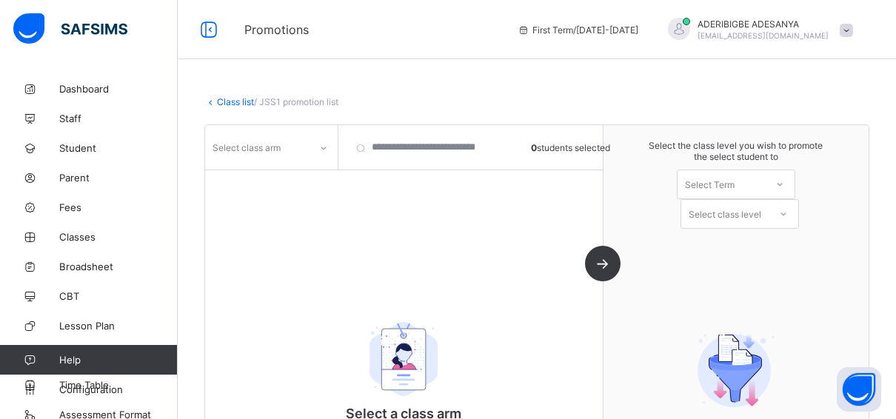
click at [324, 141] on icon at bounding box center [323, 148] width 9 height 15
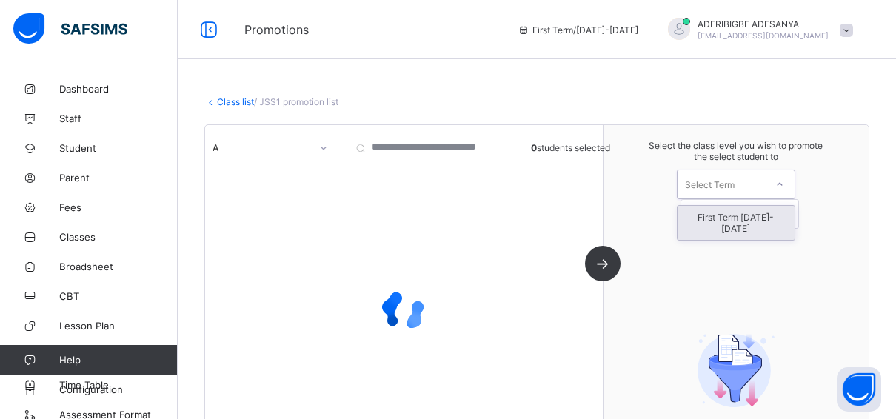
click at [784, 186] on icon at bounding box center [779, 184] width 9 height 15
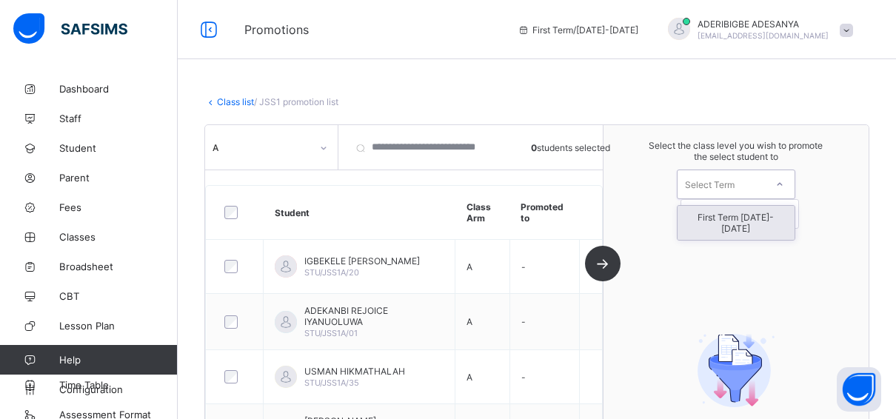
click at [744, 218] on div "First Term [DATE]-[DATE]" at bounding box center [736, 223] width 117 height 34
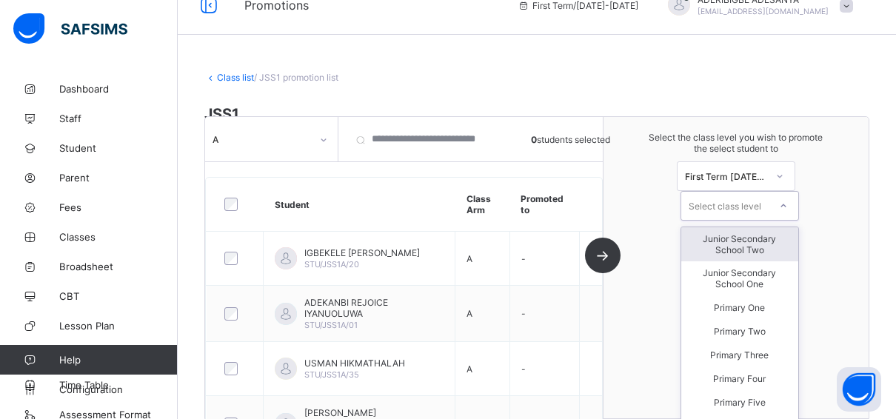
click at [747, 218] on div "Select class level" at bounding box center [740, 206] width 119 height 30
click at [752, 247] on div "Junior Secondary School Two" at bounding box center [739, 244] width 117 height 34
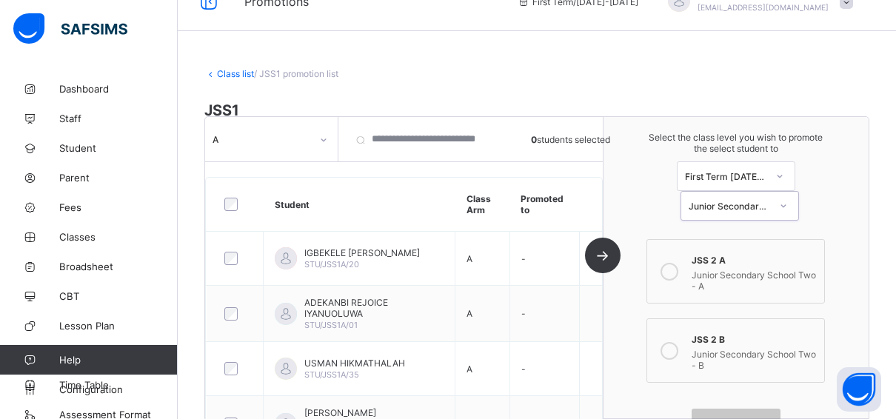
click at [741, 241] on label "JSS 2 A Junior Secondary School Two - A" at bounding box center [736, 271] width 178 height 64
click at [848, 231] on div "Select the class level you wish to promote the select student to First Term [DA…" at bounding box center [736, 176] width 265 height 119
